Goal: Task Accomplishment & Management: Use online tool/utility

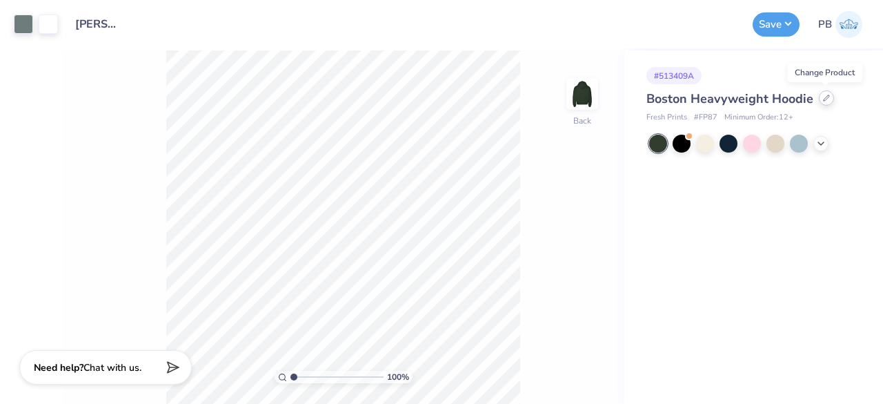
click at [820, 100] on div at bounding box center [826, 97] width 15 height 15
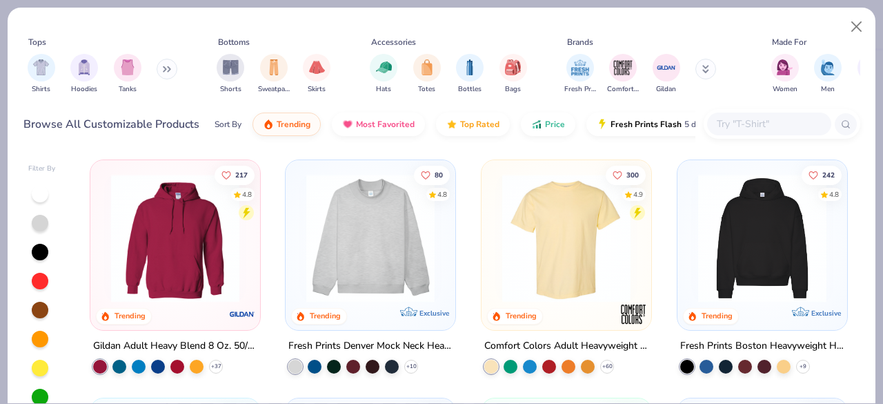
click at [761, 116] on input "text" at bounding box center [768, 124] width 106 height 16
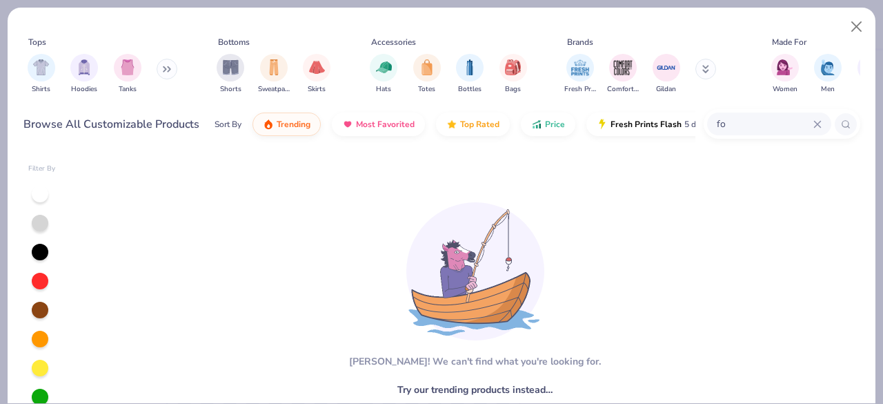
type input "f"
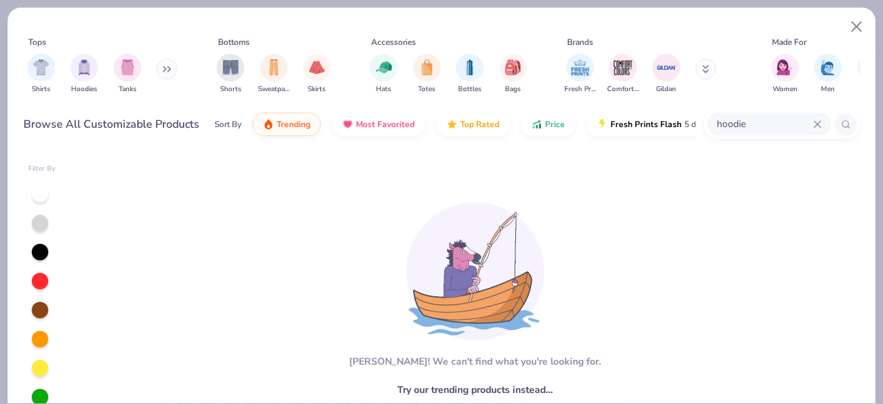
type input "hoodie"
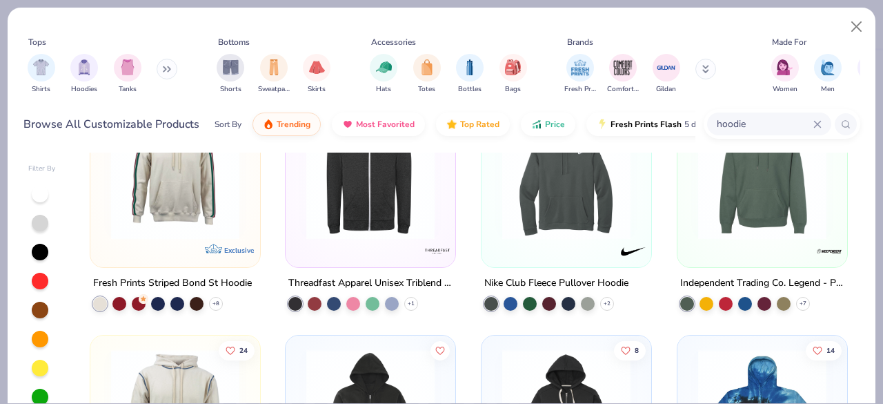
scroll to position [707, 0]
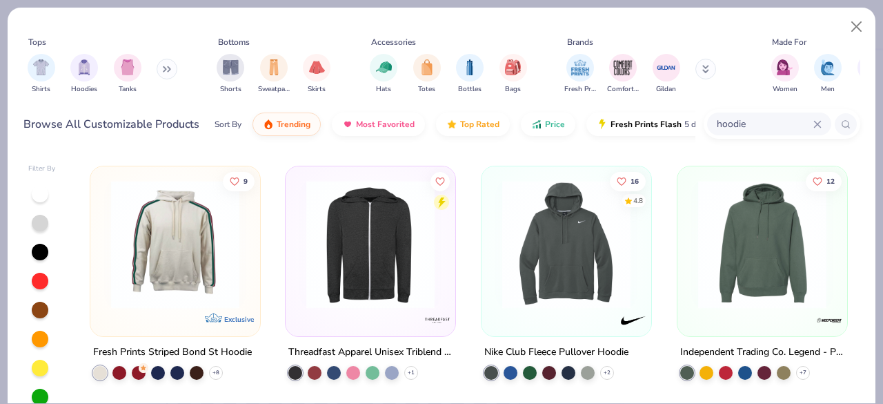
click at [738, 252] on img at bounding box center [762, 244] width 142 height 128
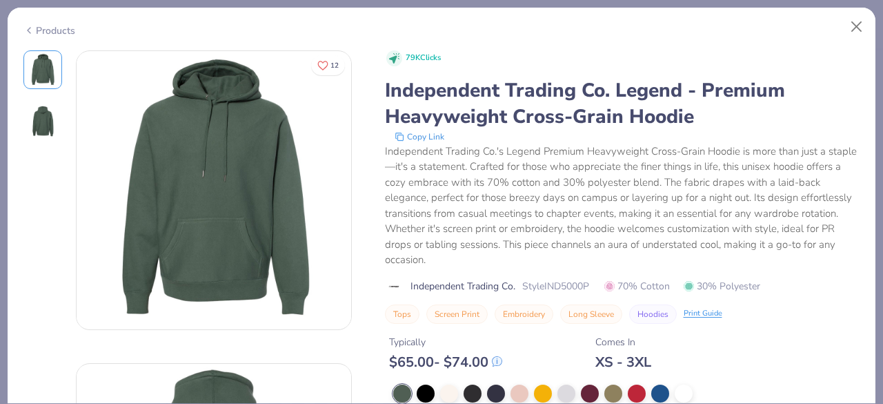
click at [46, 31] on div "Products" at bounding box center [49, 30] width 52 height 14
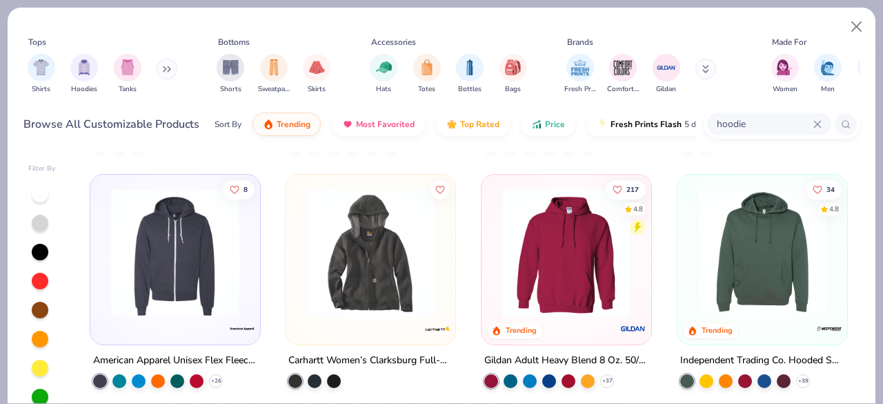
scroll to position [3112, 0]
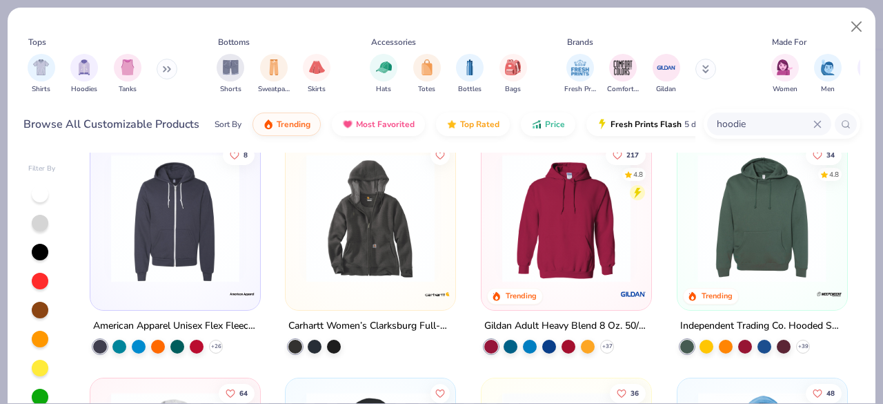
click at [762, 258] on div at bounding box center [620, 218] width 426 height 128
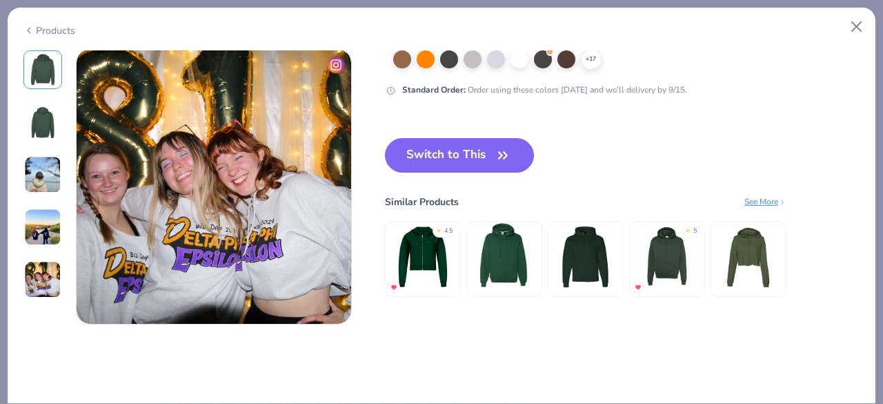
scroll to position [1225, 0]
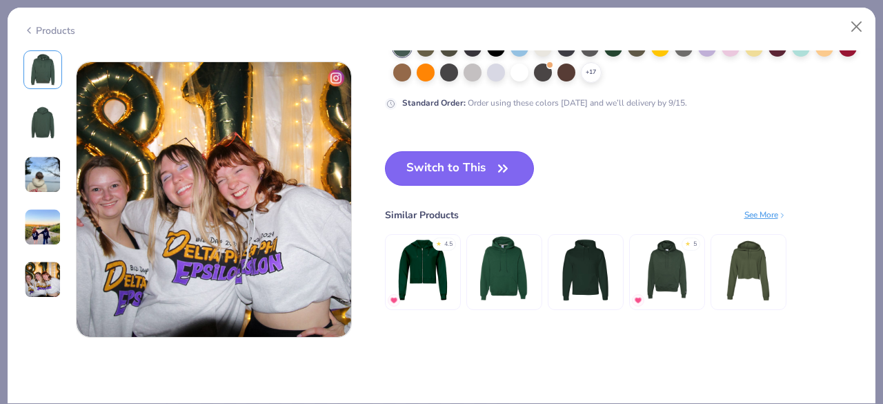
click at [491, 174] on button "Switch to This" at bounding box center [460, 168] width 150 height 34
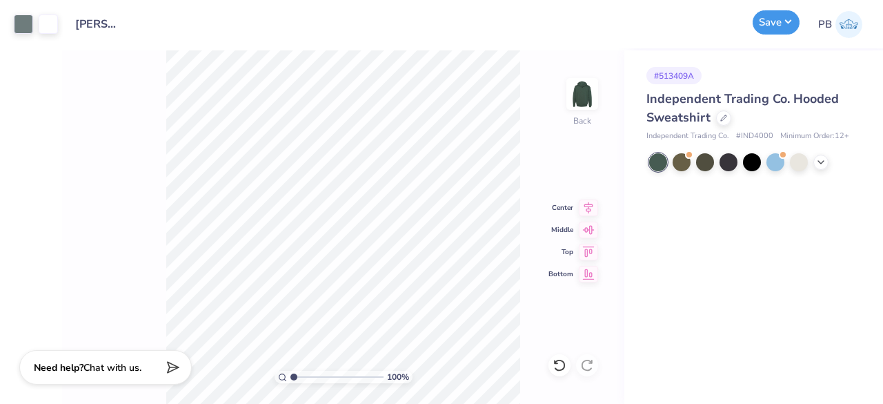
click at [783, 19] on button "Save" at bounding box center [776, 22] width 47 height 24
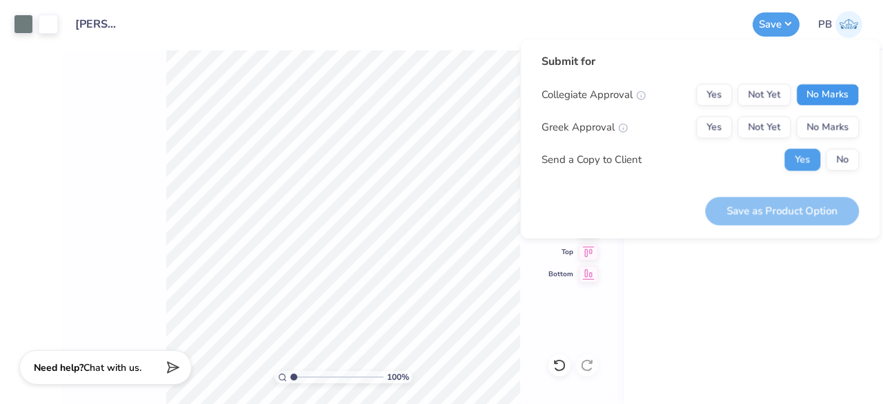
click at [833, 93] on button "No Marks" at bounding box center [827, 94] width 63 height 22
click at [836, 126] on button "No Marks" at bounding box center [827, 127] width 63 height 22
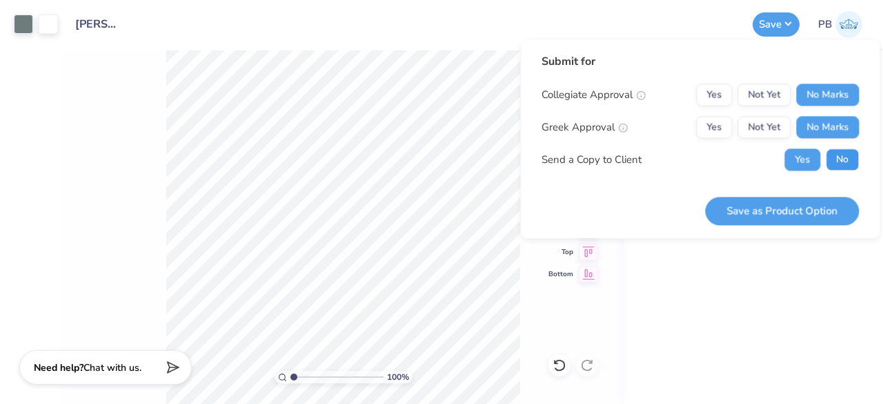
click at [840, 152] on button "No" at bounding box center [842, 159] width 33 height 22
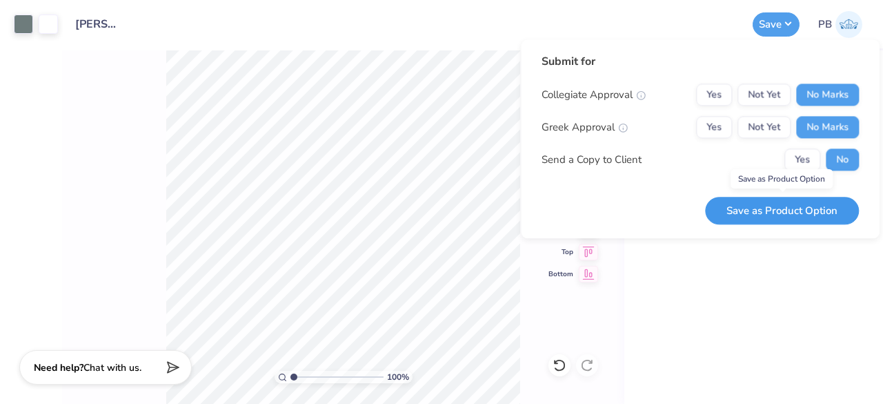
click at [781, 210] on button "Save as Product Option" at bounding box center [782, 211] width 154 height 28
